Goal: Find contact information: Find contact information

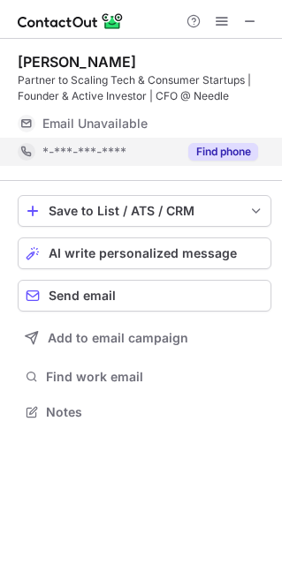
scroll to position [399, 282]
click at [222, 154] on button "Find phone" at bounding box center [223, 152] width 70 height 18
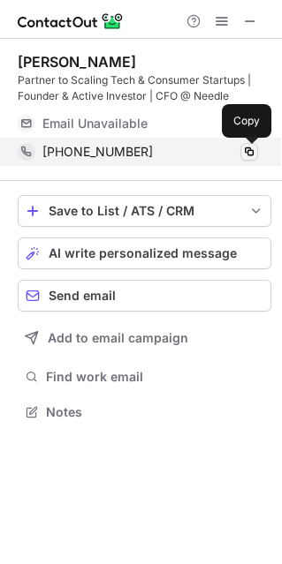
click at [252, 148] on span at bounding box center [249, 152] width 14 height 14
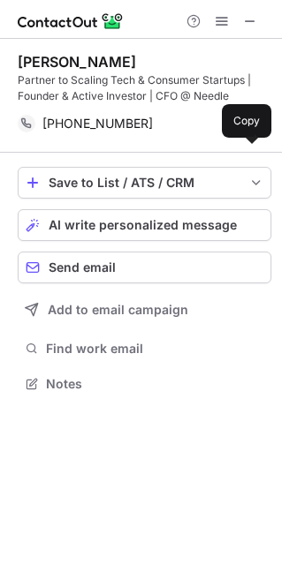
scroll to position [371, 282]
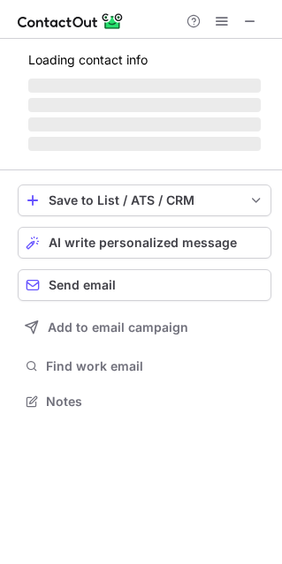
scroll to position [9, 9]
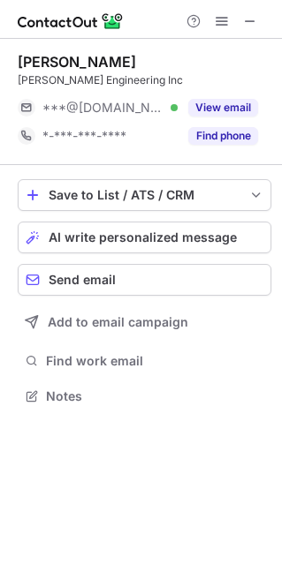
scroll to position [9, 9]
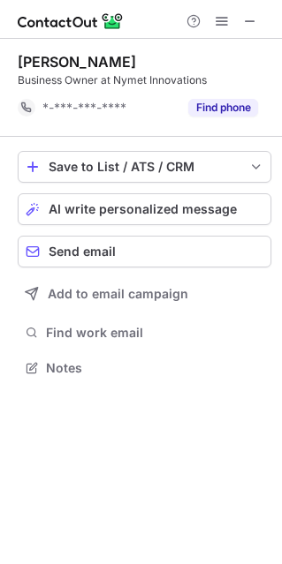
scroll to position [355, 282]
